Goal: Information Seeking & Learning: Learn about a topic

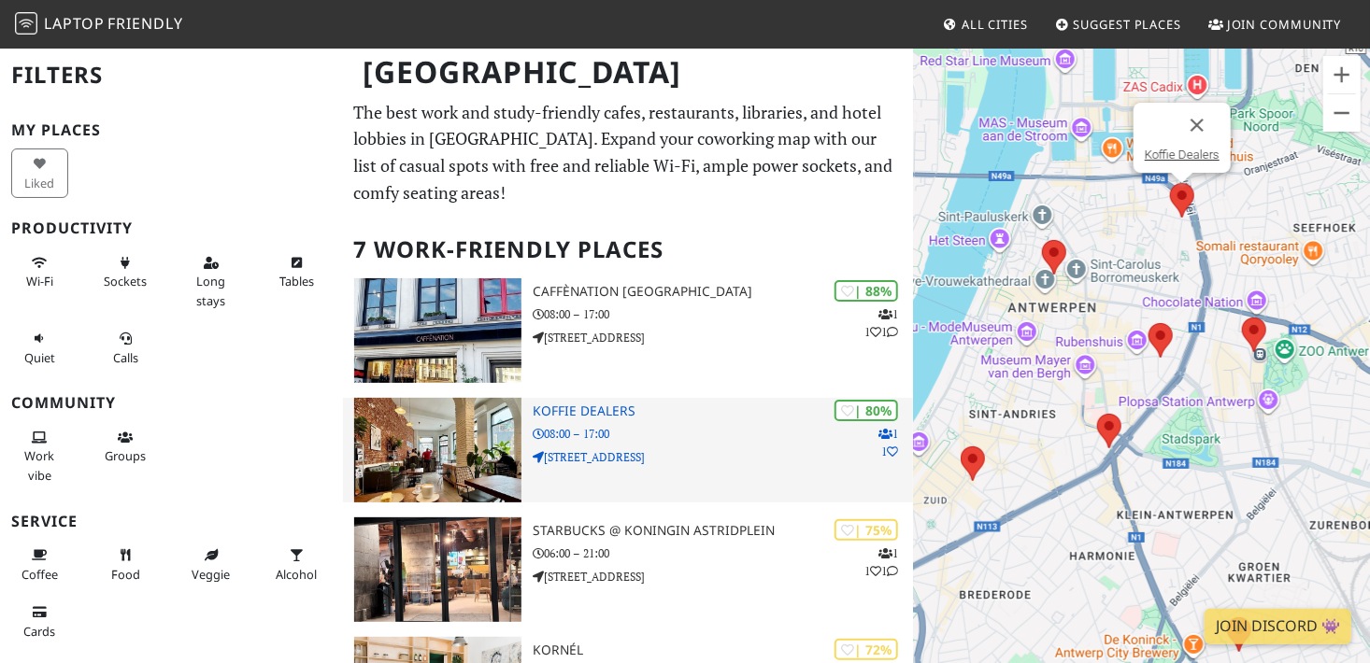
scroll to position [280, 0]
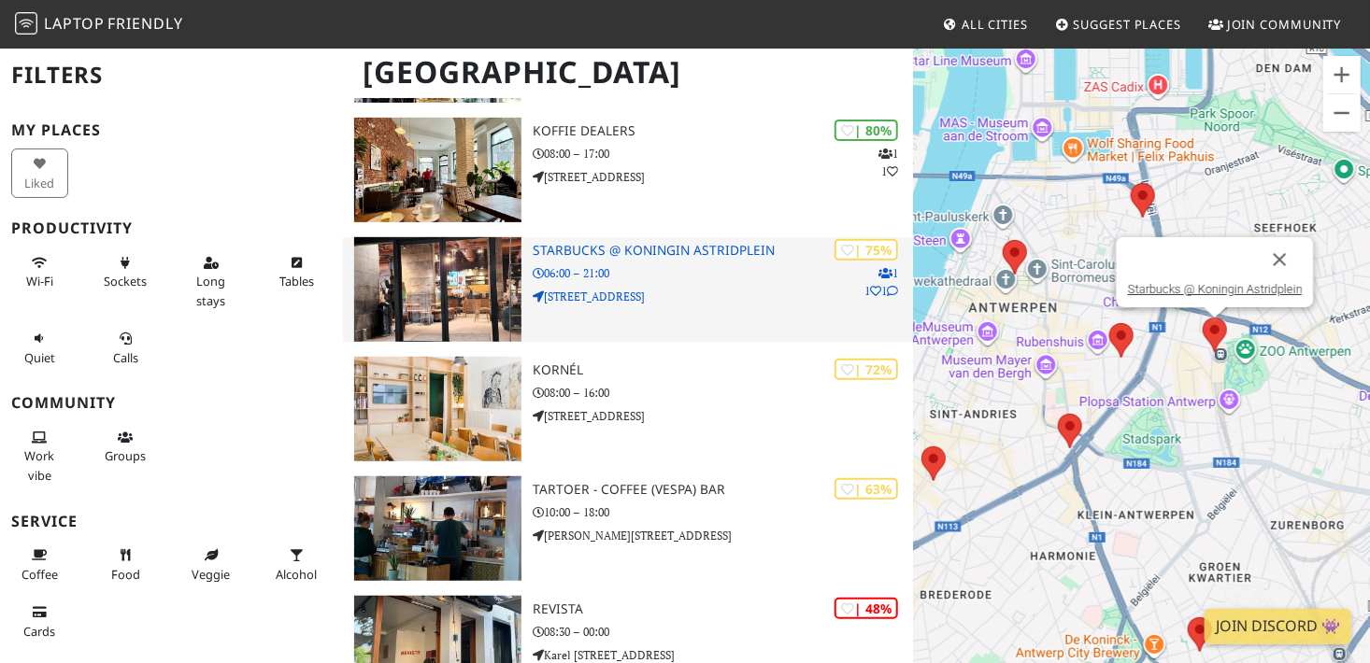
click at [739, 258] on h3 "Starbucks @ Koningin Astridplein" at bounding box center [723, 251] width 380 height 16
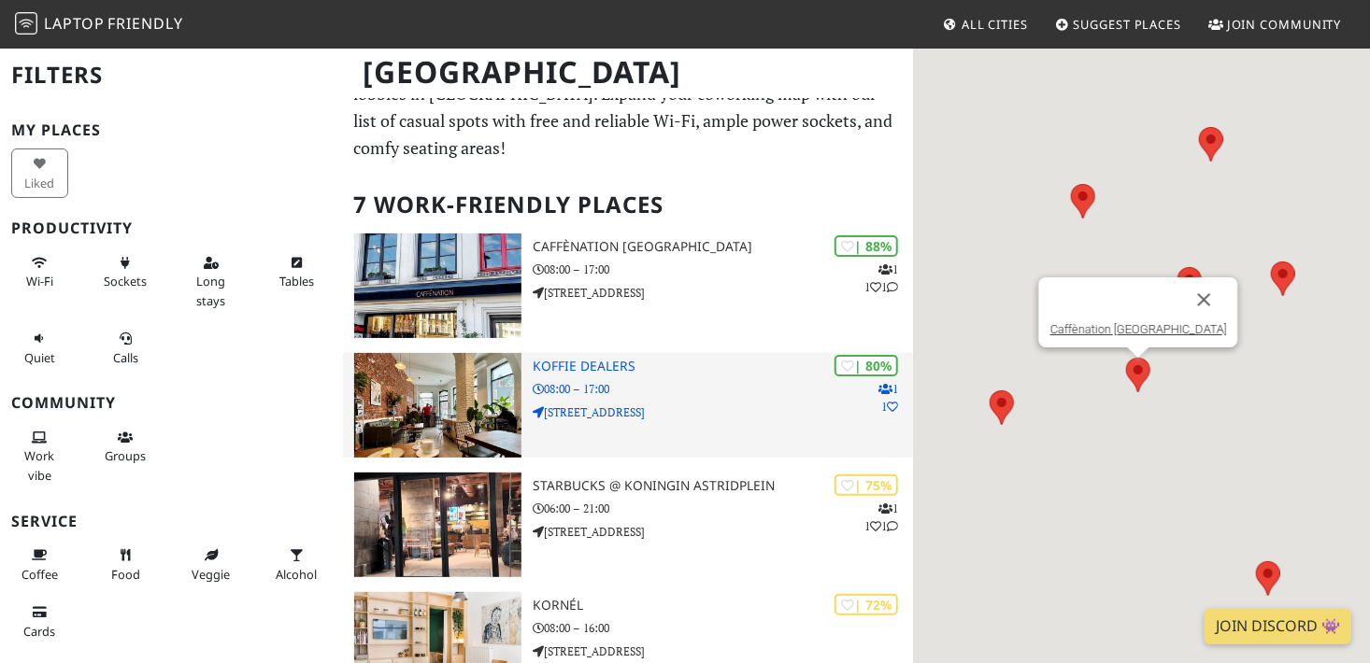
scroll to position [45, 0]
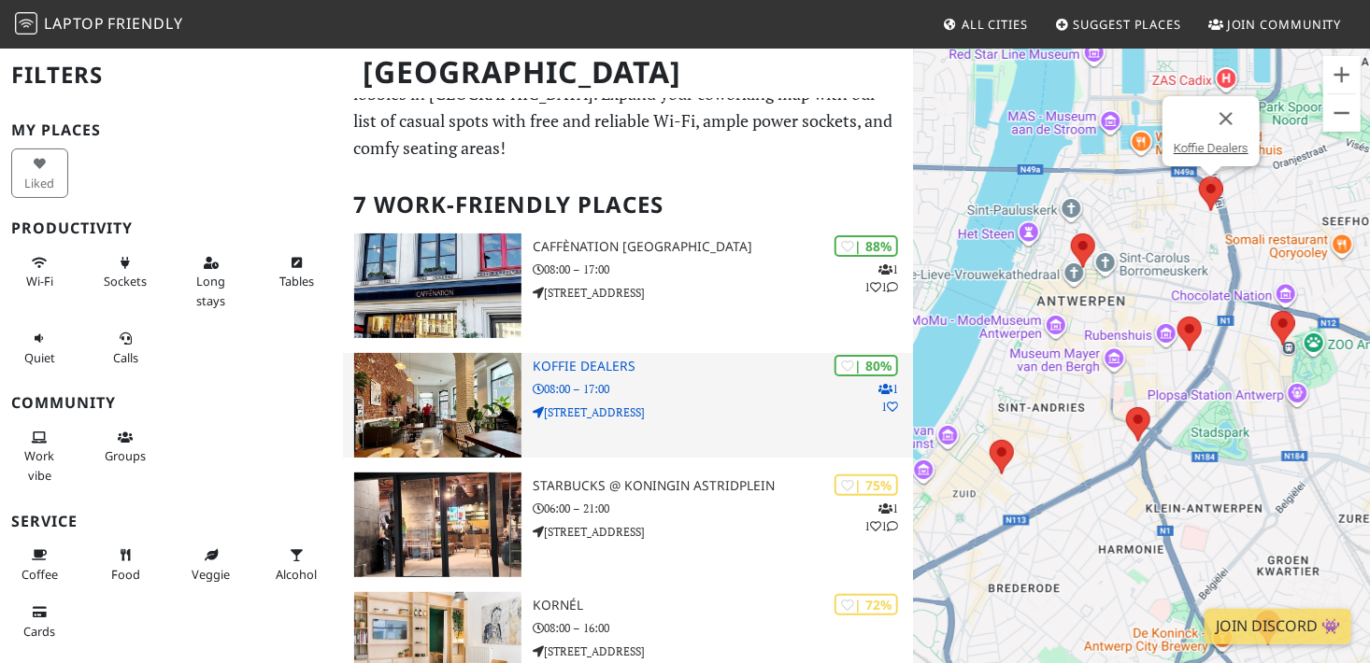
click at [600, 364] on h3 "Koffie Dealers" at bounding box center [723, 367] width 380 height 16
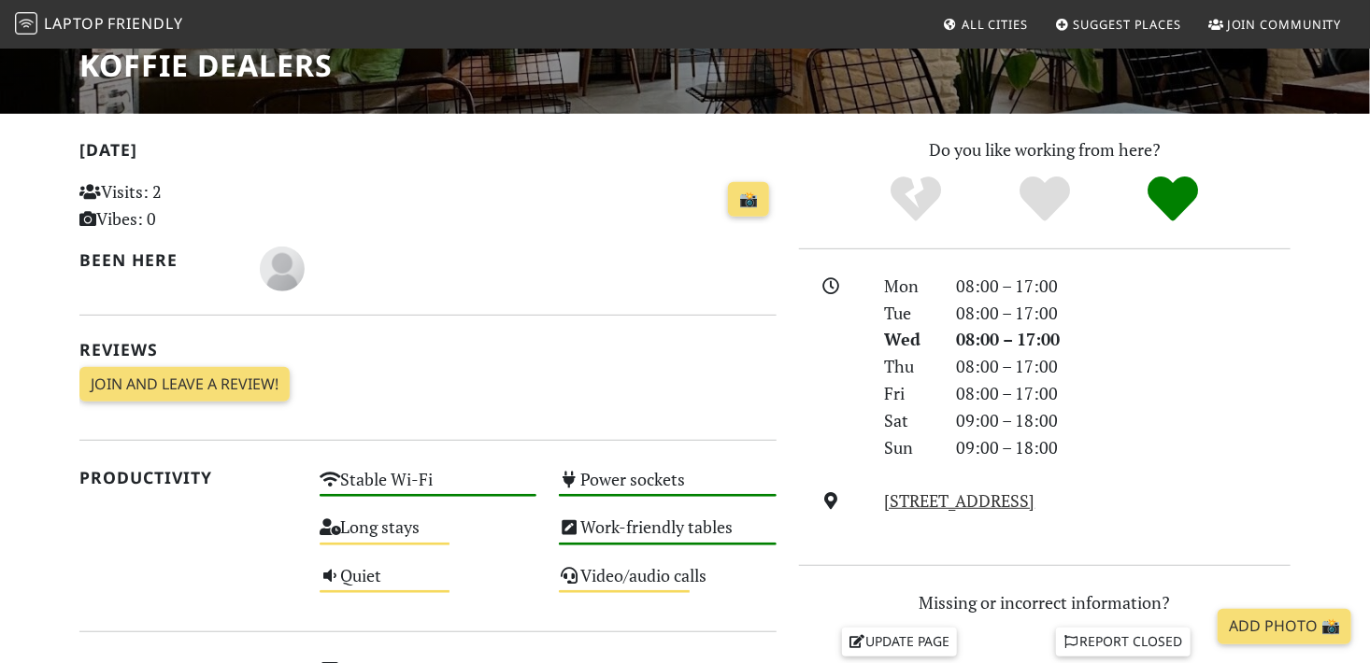
scroll to position [366, 0]
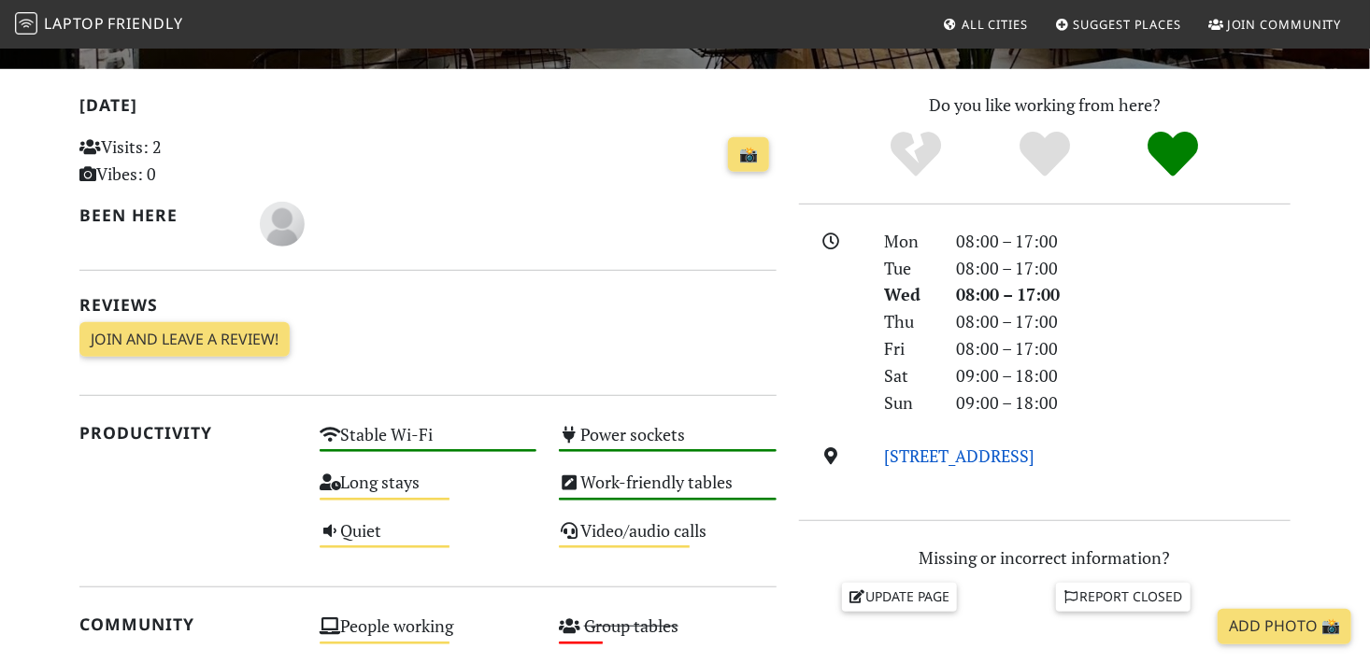
click at [978, 449] on link "Paardenmarkt 117, 2000, Antwerp" at bounding box center [960, 456] width 150 height 22
